Goal: Task Accomplishment & Management: Use online tool/utility

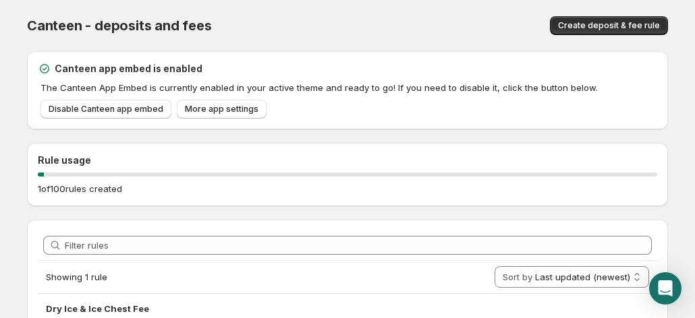
scroll to position [86, 0]
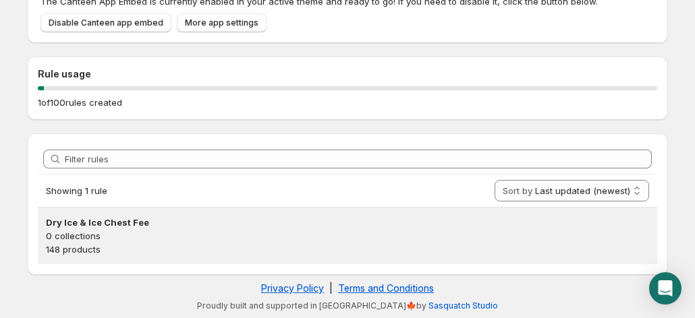
click at [220, 233] on p "0 collections" at bounding box center [347, 235] width 603 height 13
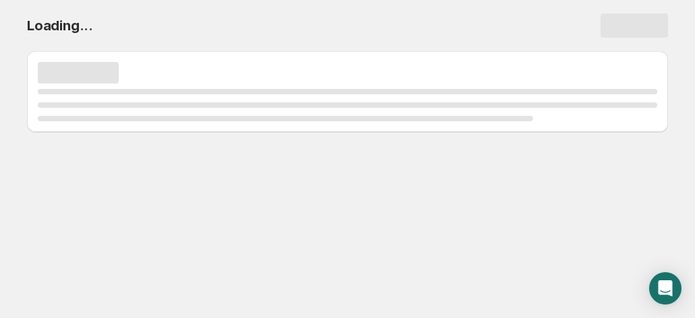
scroll to position [0, 0]
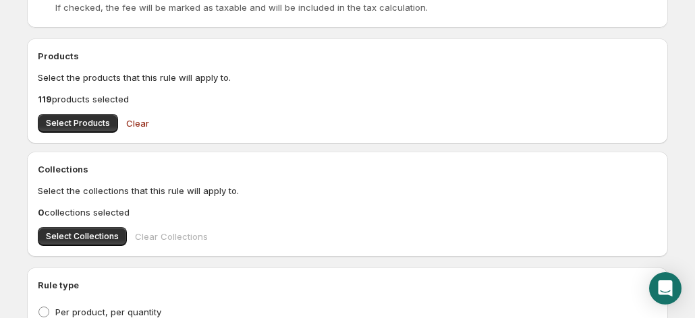
scroll to position [427, 0]
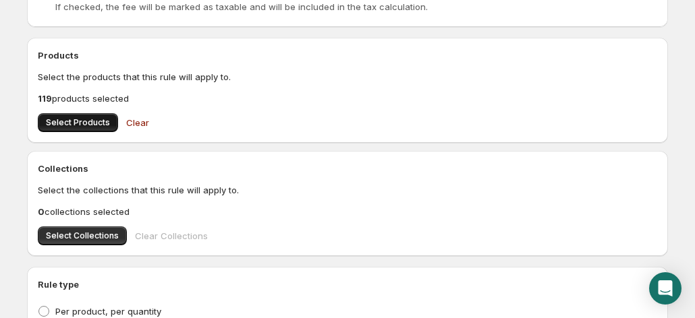
click at [86, 123] on span "Select Products" at bounding box center [78, 122] width 64 height 11
